Goal: Task Accomplishment & Management: Complete application form

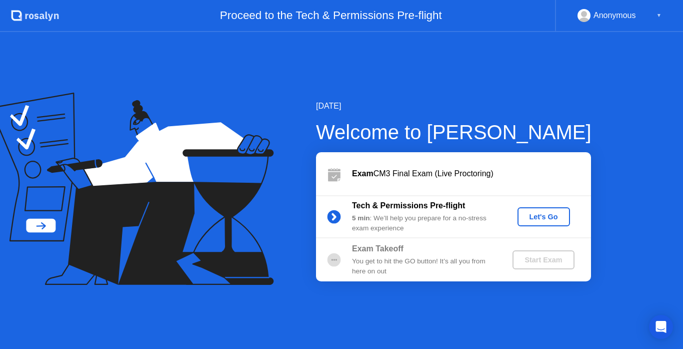
click at [531, 213] on div "Let's Go" at bounding box center [544, 217] width 45 height 8
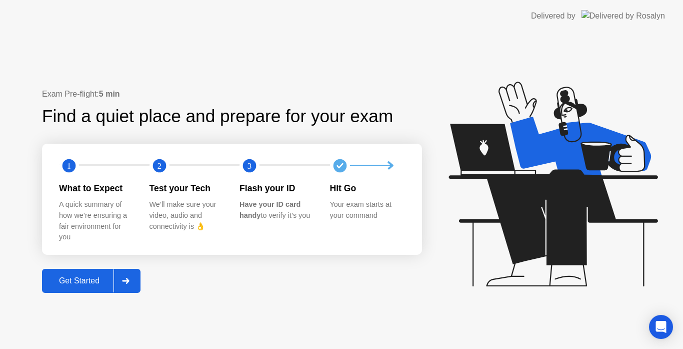
click at [100, 281] on div "Get Started" at bounding box center [79, 280] width 69 height 9
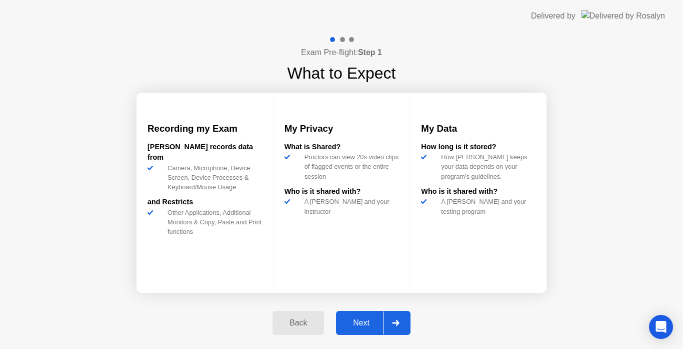
click at [368, 321] on div "Next" at bounding box center [361, 322] width 45 height 9
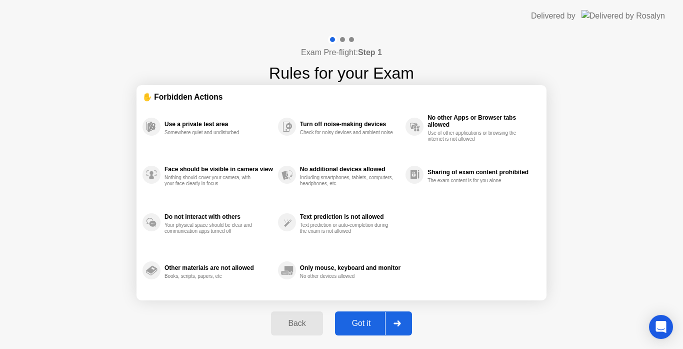
click at [368, 321] on div "Got it" at bounding box center [361, 323] width 47 height 9
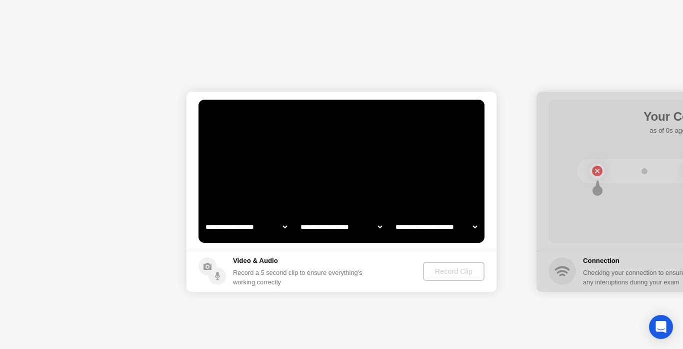
select select "**********"
select select "*******"
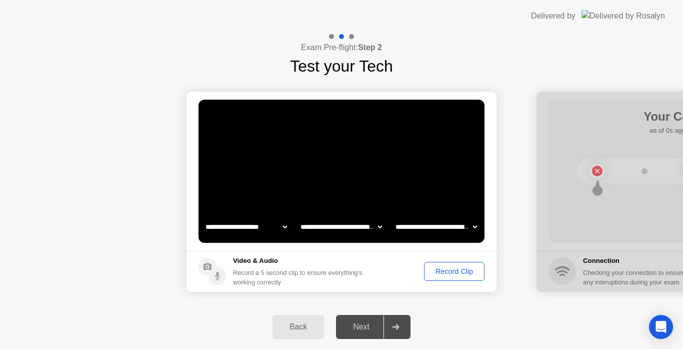
click at [454, 271] on div "Record Clip" at bounding box center [455, 271] width 54 height 8
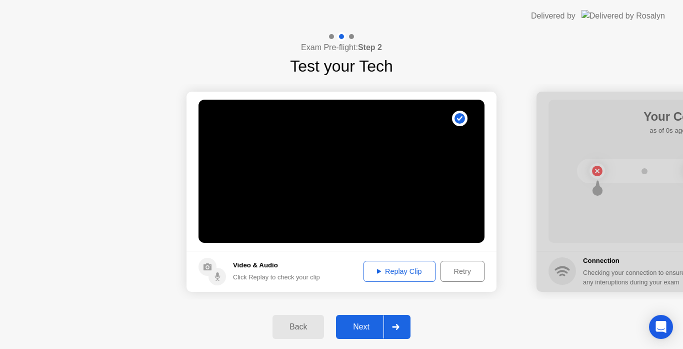
click at [392, 274] on div "Replay Clip" at bounding box center [399, 271] width 65 height 8
click at [362, 319] on button "Next" at bounding box center [373, 327] width 75 height 24
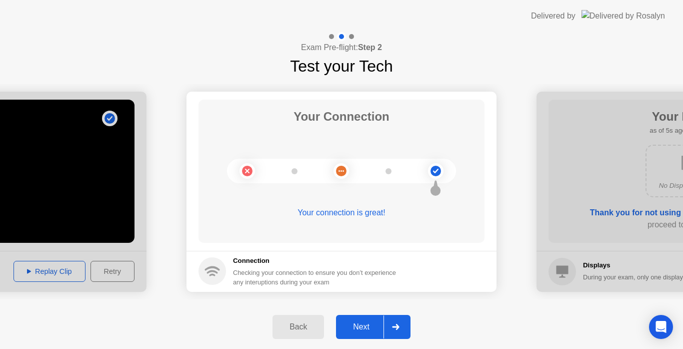
click at [362, 328] on div "Next" at bounding box center [361, 326] width 45 height 9
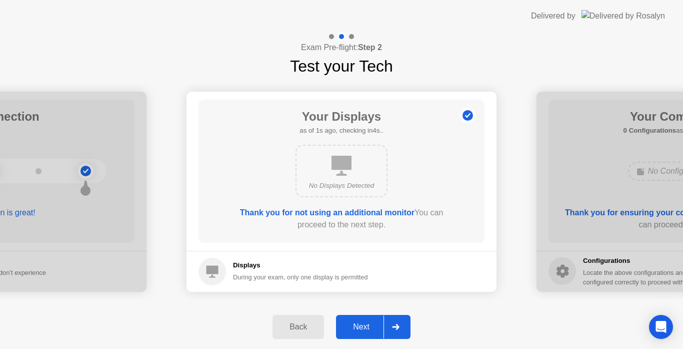
click at [362, 328] on div "Next" at bounding box center [361, 326] width 45 height 9
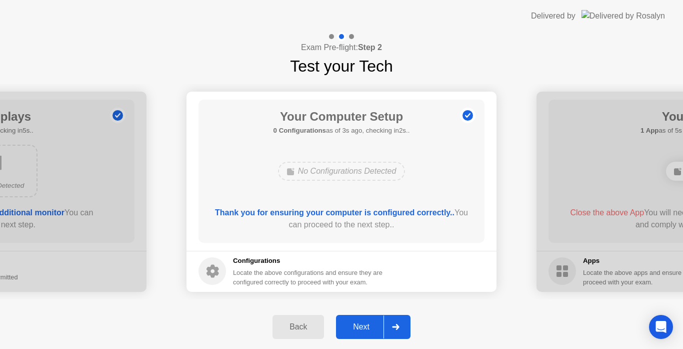
click at [362, 328] on div "Next" at bounding box center [361, 326] width 45 height 9
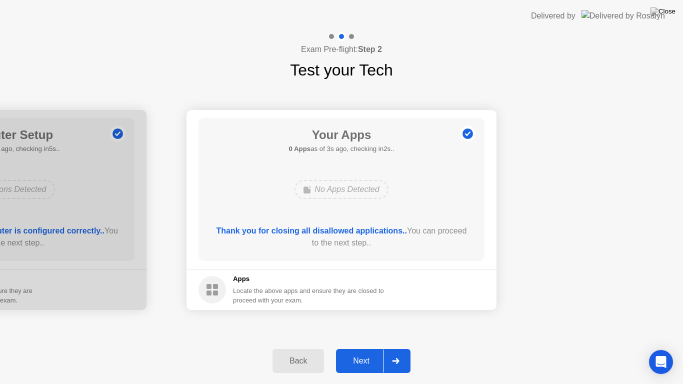
click at [364, 348] on div "Next" at bounding box center [361, 361] width 45 height 9
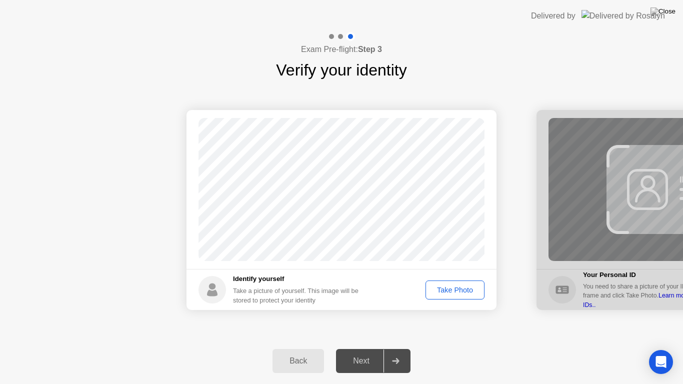
click at [448, 296] on button "Take Photo" at bounding box center [455, 290] width 59 height 19
click at [372, 348] on div "Next" at bounding box center [361, 361] width 45 height 9
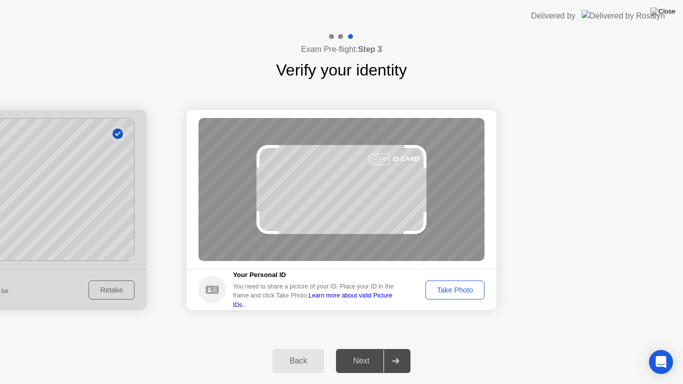
click at [455, 294] on div "Take Photo" at bounding box center [455, 290] width 52 height 8
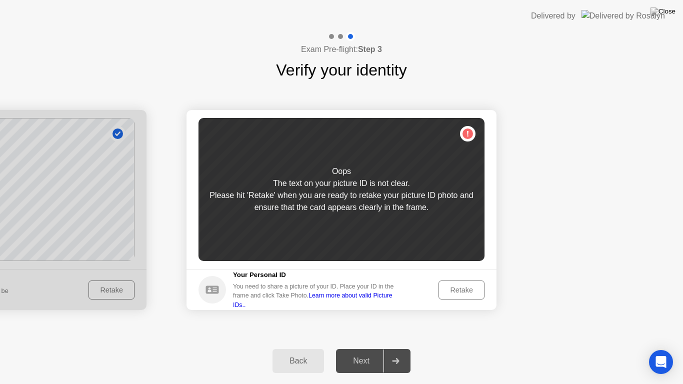
click at [455, 294] on div "Retake" at bounding box center [461, 290] width 39 height 8
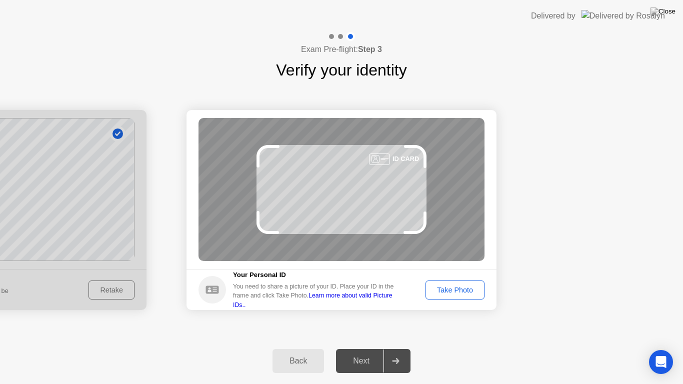
click at [455, 294] on div "Take Photo" at bounding box center [455, 290] width 52 height 8
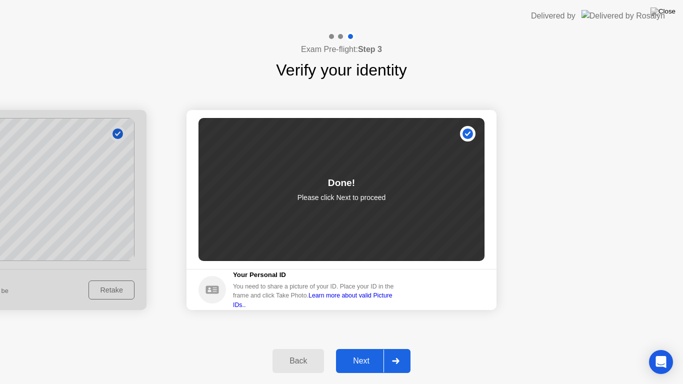
click at [371, 348] on div "Next" at bounding box center [361, 361] width 45 height 9
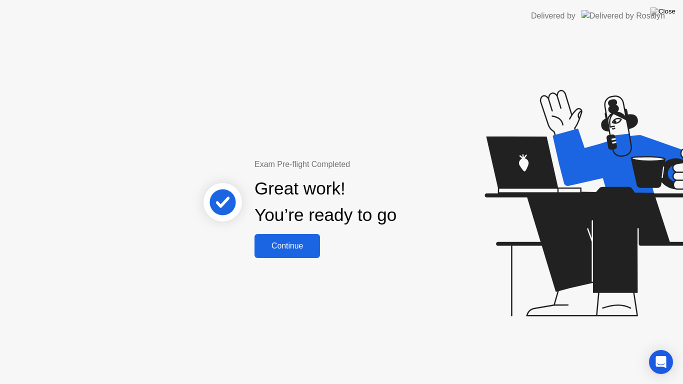
click at [298, 244] on div "Continue" at bounding box center [288, 246] width 60 height 9
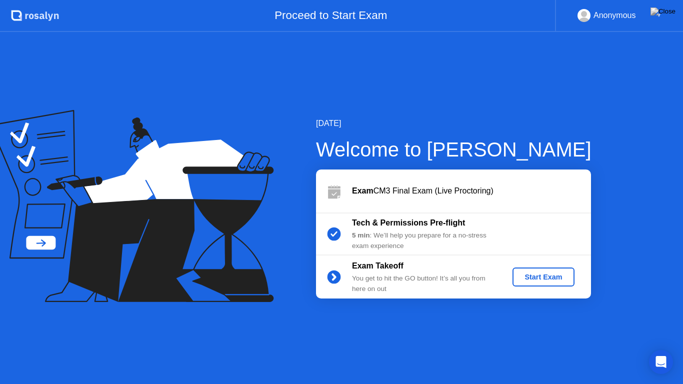
click at [534, 273] on div "Start Exam" at bounding box center [544, 277] width 54 height 8
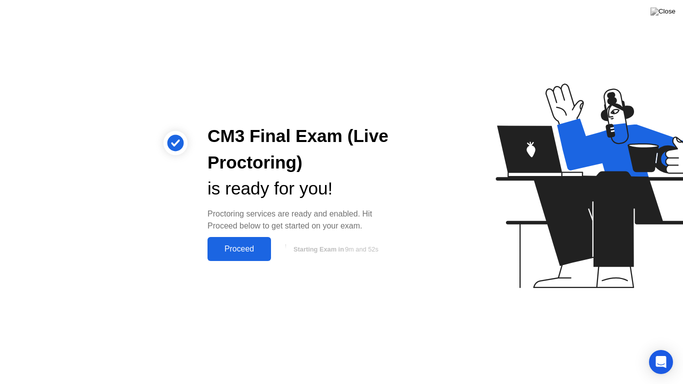
click at [253, 252] on div "Proceed" at bounding box center [240, 249] width 58 height 9
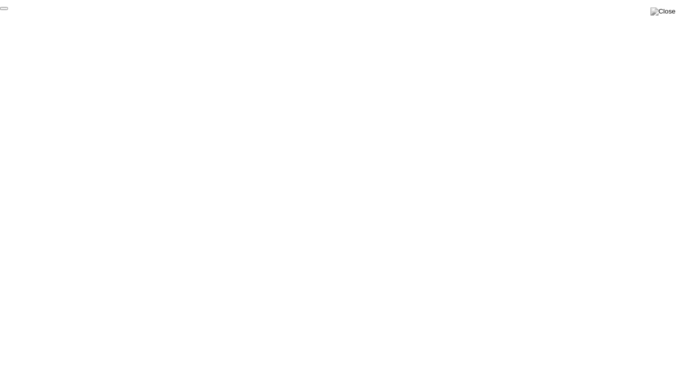
click div "End Proctoring Session"
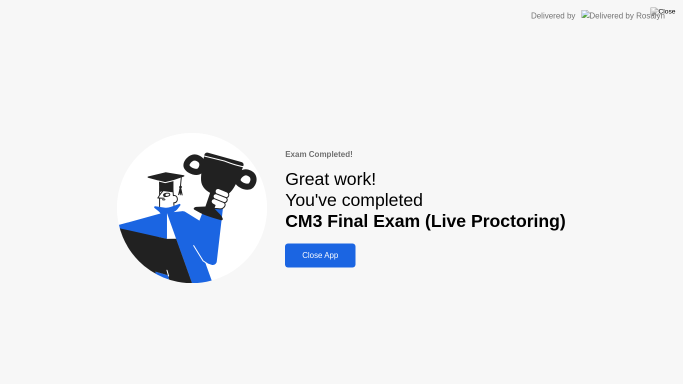
click at [328, 258] on div "Close App" at bounding box center [320, 255] width 64 height 9
